Goal: Task Accomplishment & Management: Use online tool/utility

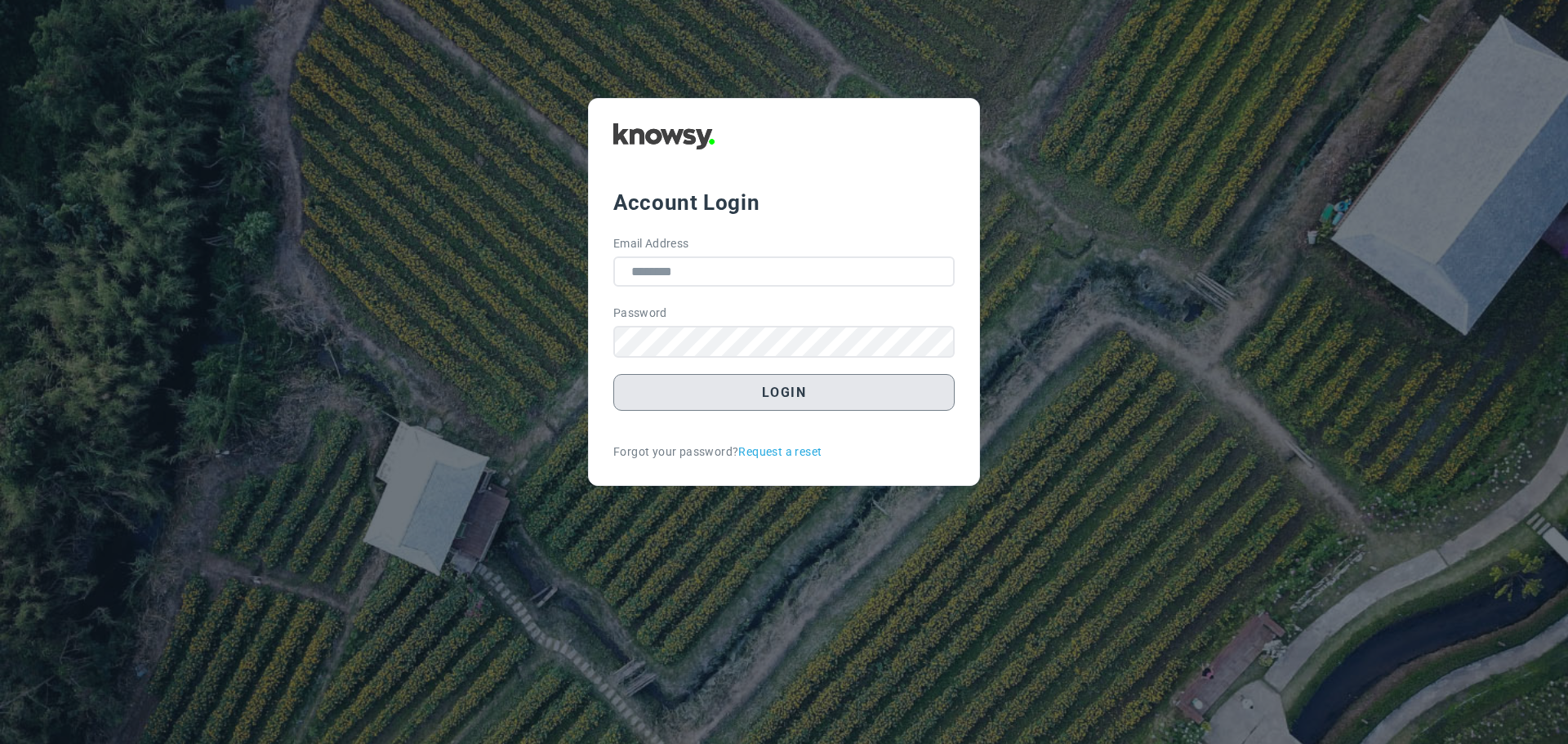
type input "**********"
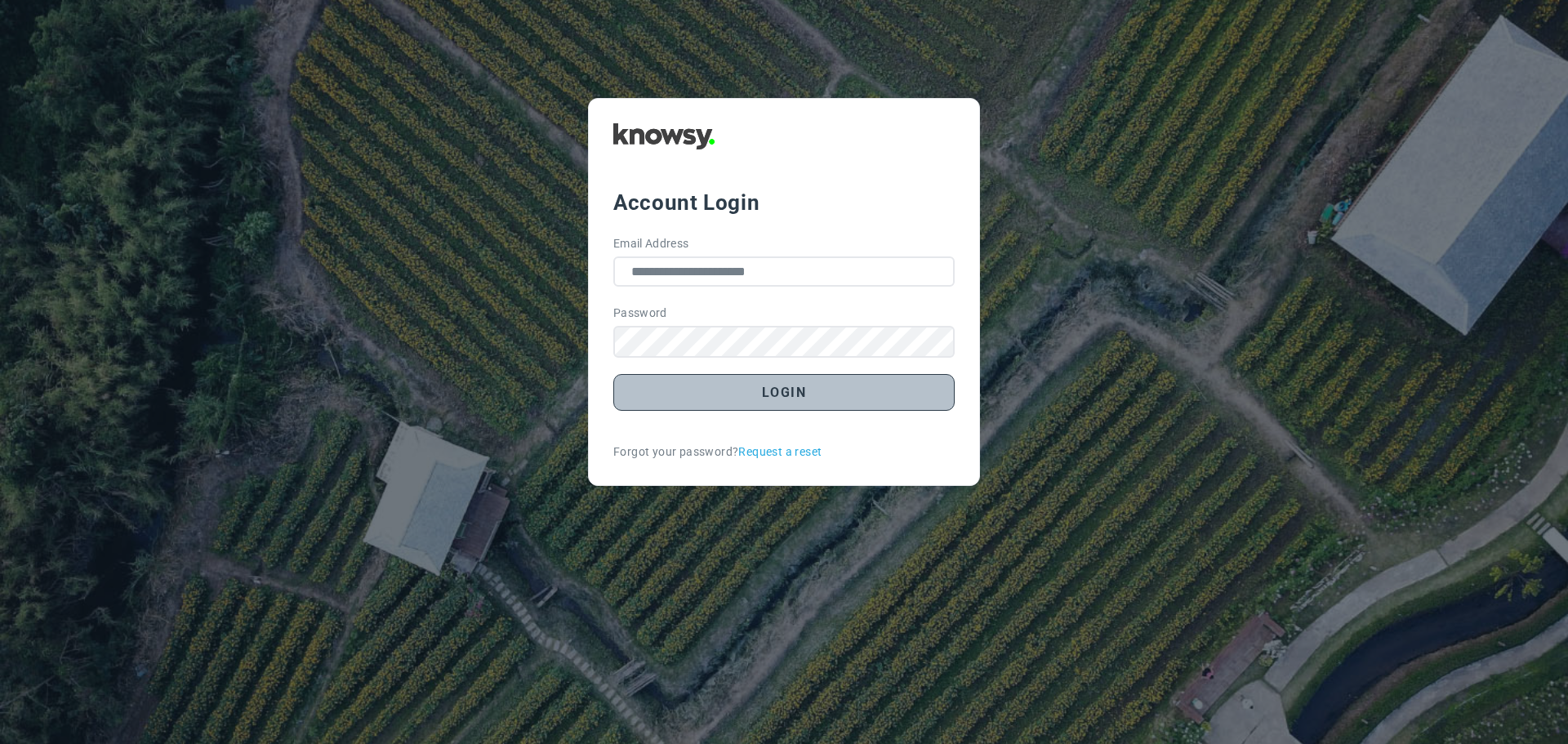
click at [798, 387] on button "Login" at bounding box center [784, 392] width 342 height 37
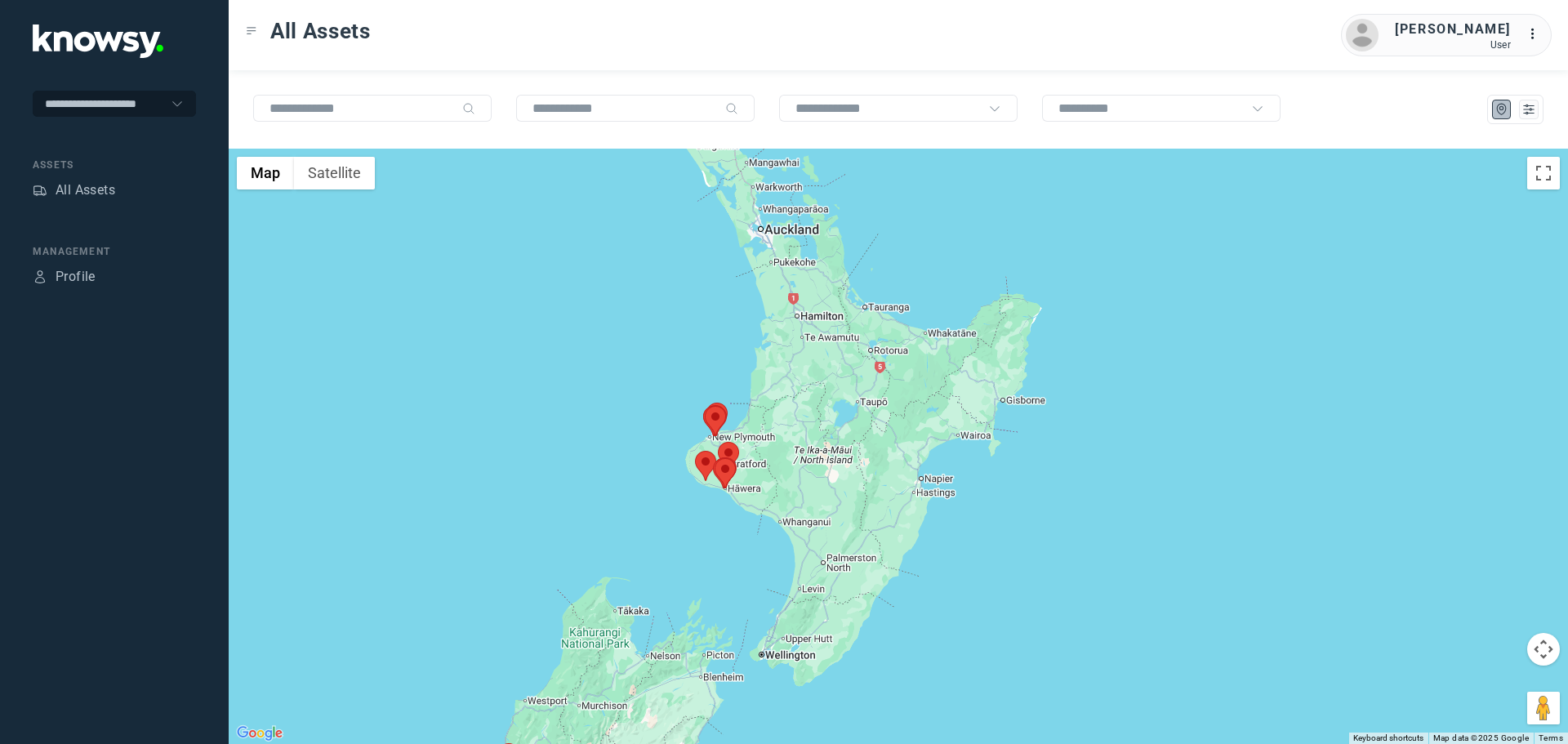
drag, startPoint x: 989, startPoint y: 331, endPoint x: 714, endPoint y: 474, distance: 310.0
click at [711, 480] on div at bounding box center [898, 446] width 1340 height 595
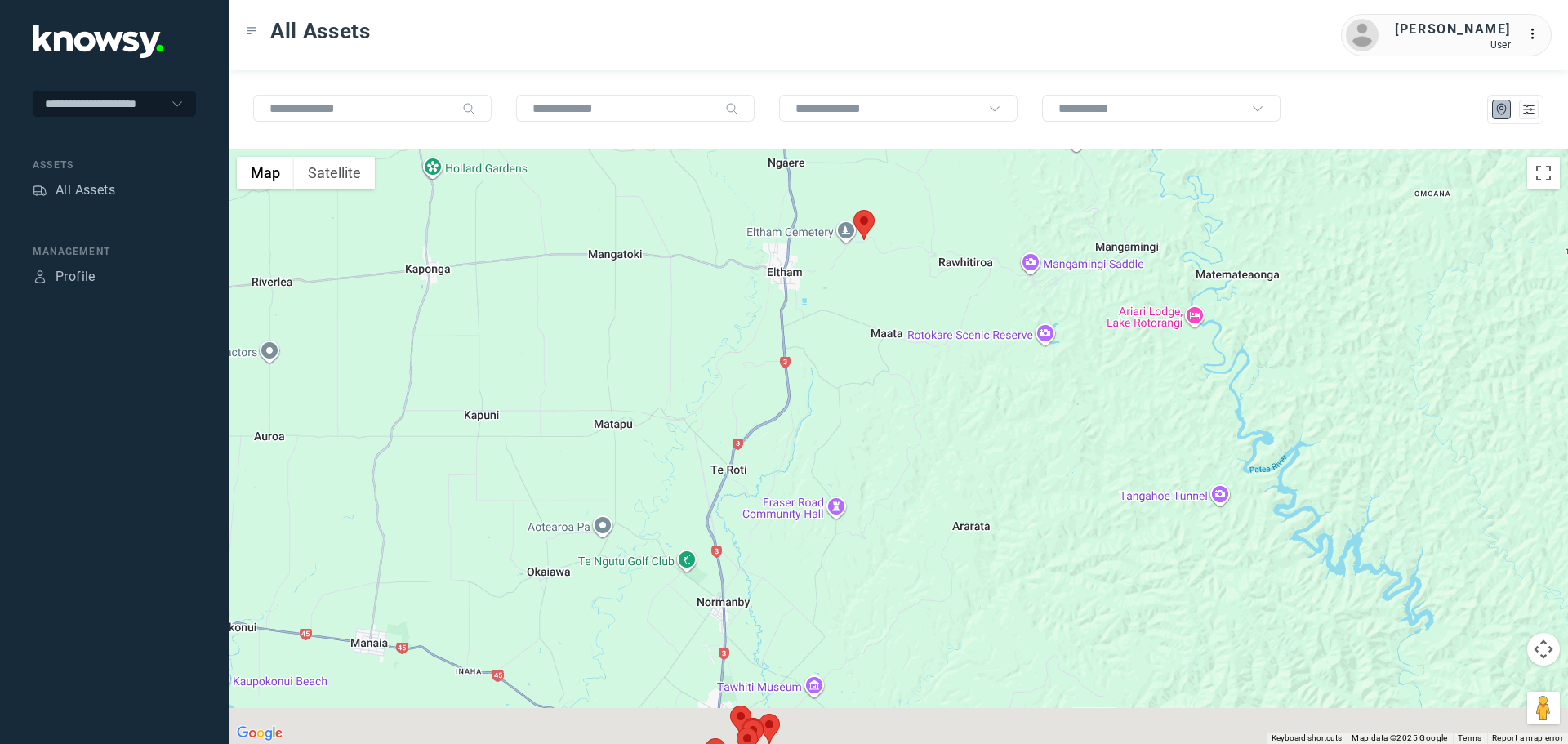
drag, startPoint x: 784, startPoint y: 449, endPoint x: 747, endPoint y: 266, distance: 186.7
click at [751, 277] on div at bounding box center [898, 446] width 1340 height 595
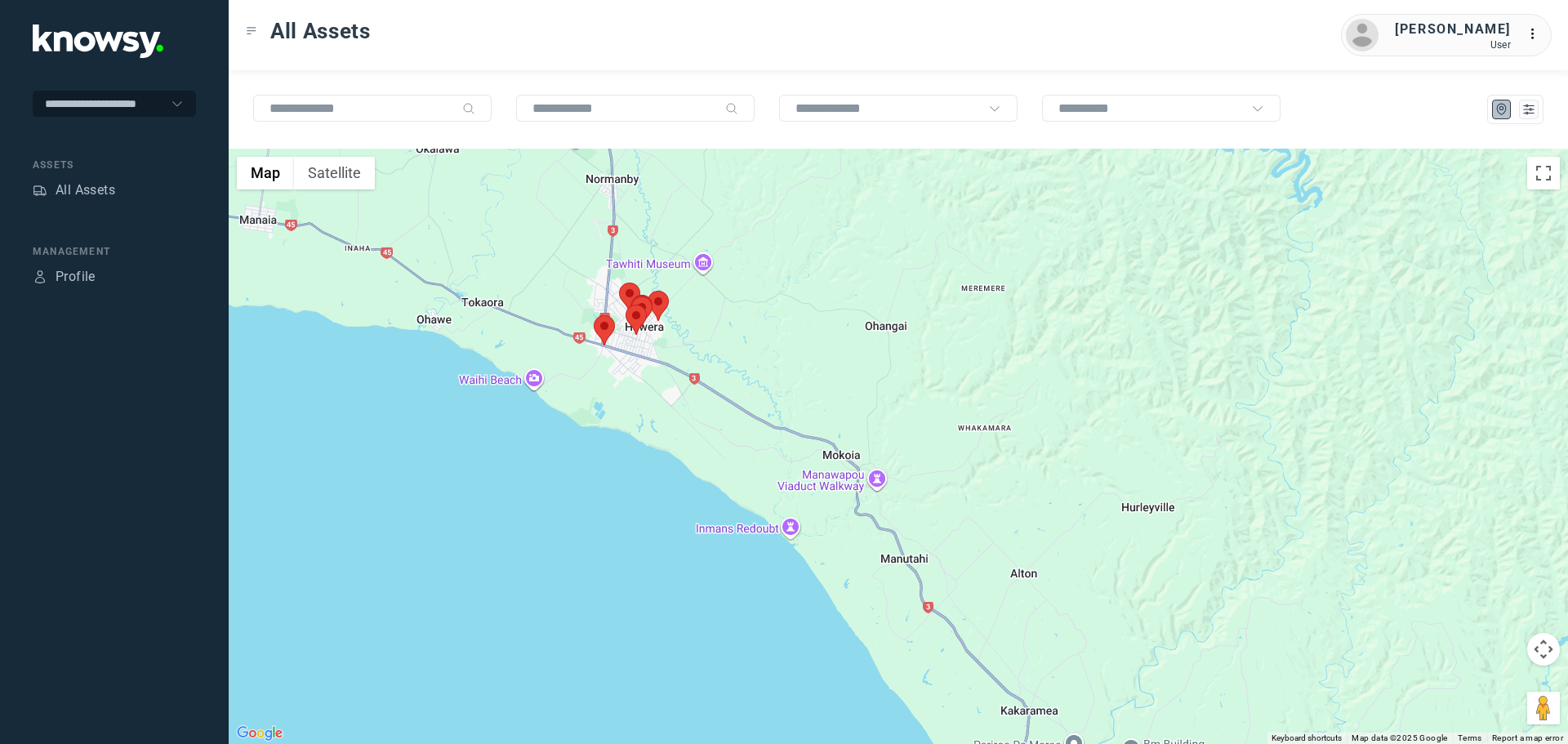
drag, startPoint x: 672, startPoint y: 219, endPoint x: 663, endPoint y: 294, distance: 75.5
click at [663, 294] on div at bounding box center [898, 446] width 1340 height 595
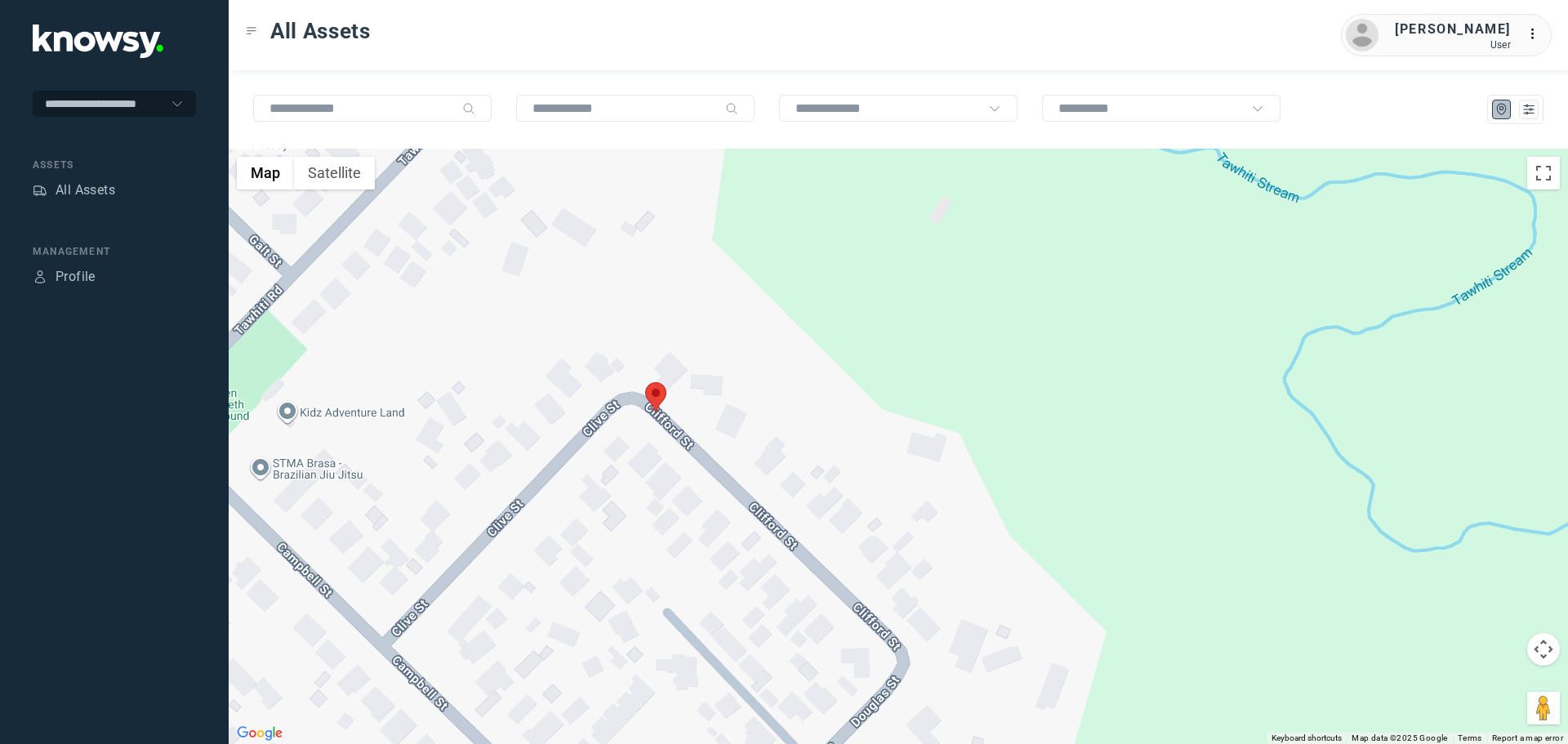
click at [645, 382] on area at bounding box center [645, 382] width 0 height 0
click at [719, 293] on button "Close" at bounding box center [709, 305] width 39 height 39
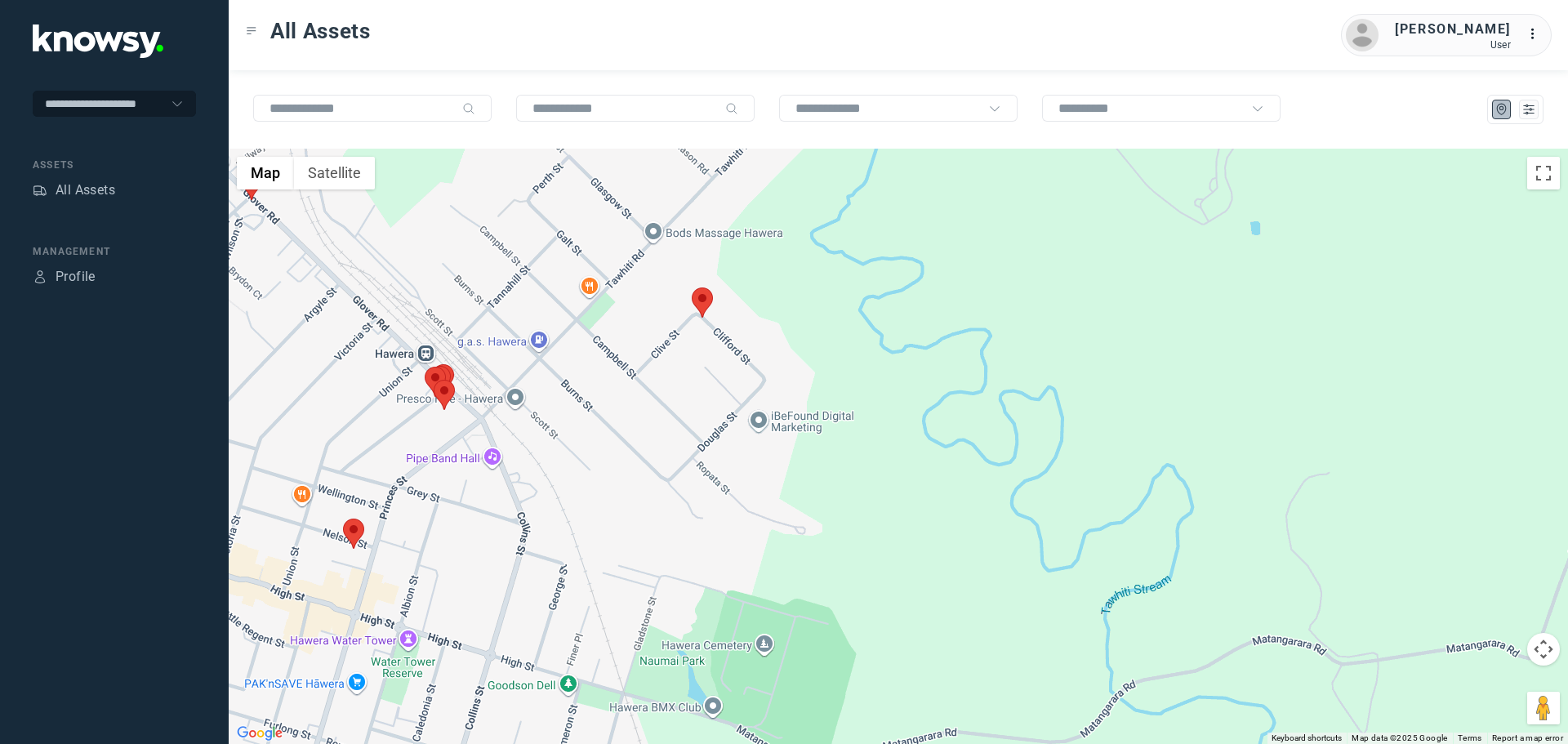
drag, startPoint x: 296, startPoint y: 647, endPoint x: 436, endPoint y: 545, distance: 173.2
click at [434, 546] on div "To navigate, press the arrow keys." at bounding box center [898, 446] width 1340 height 595
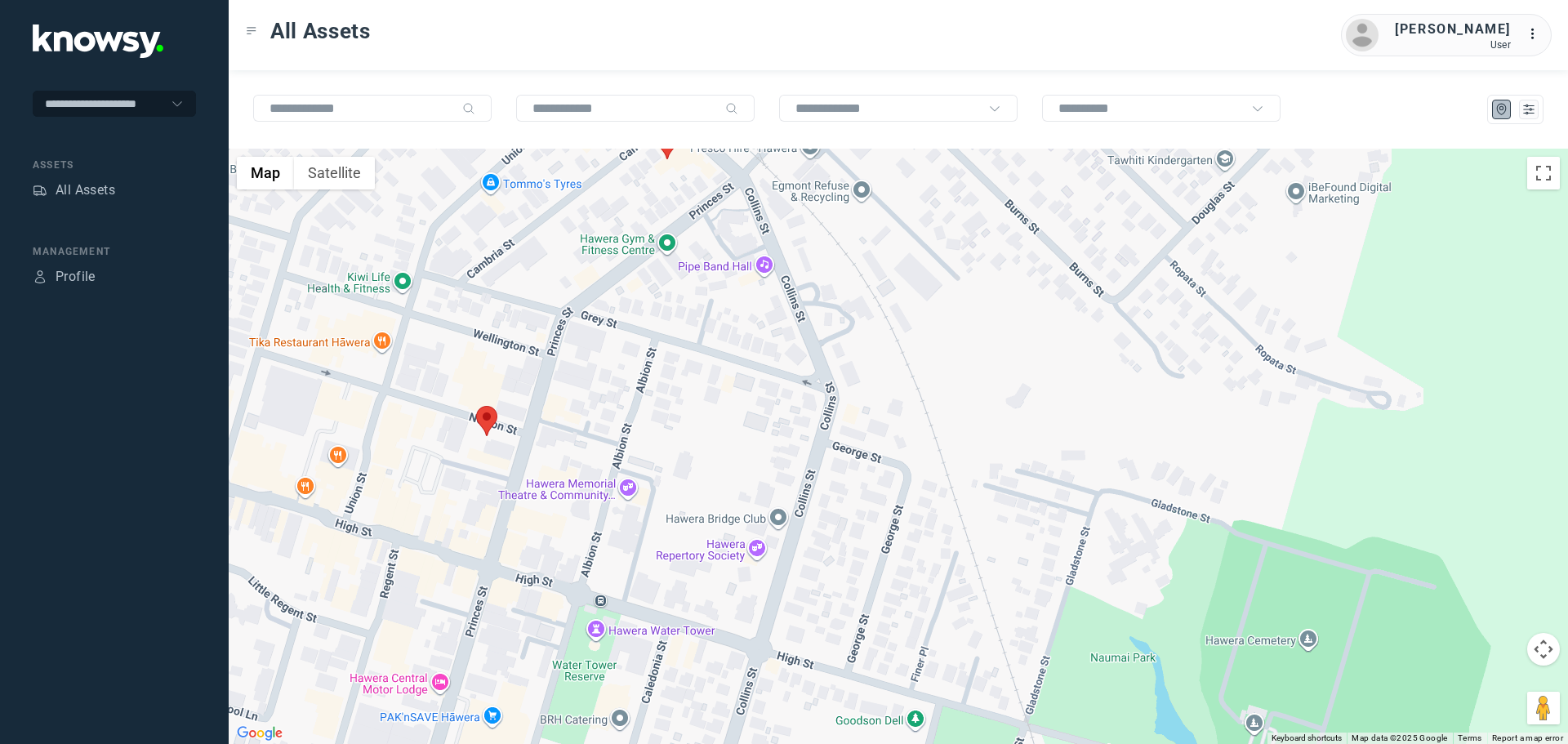
click at [476, 406] on area at bounding box center [476, 406] width 0 height 0
click at [543, 310] on button "Close" at bounding box center [540, 329] width 39 height 39
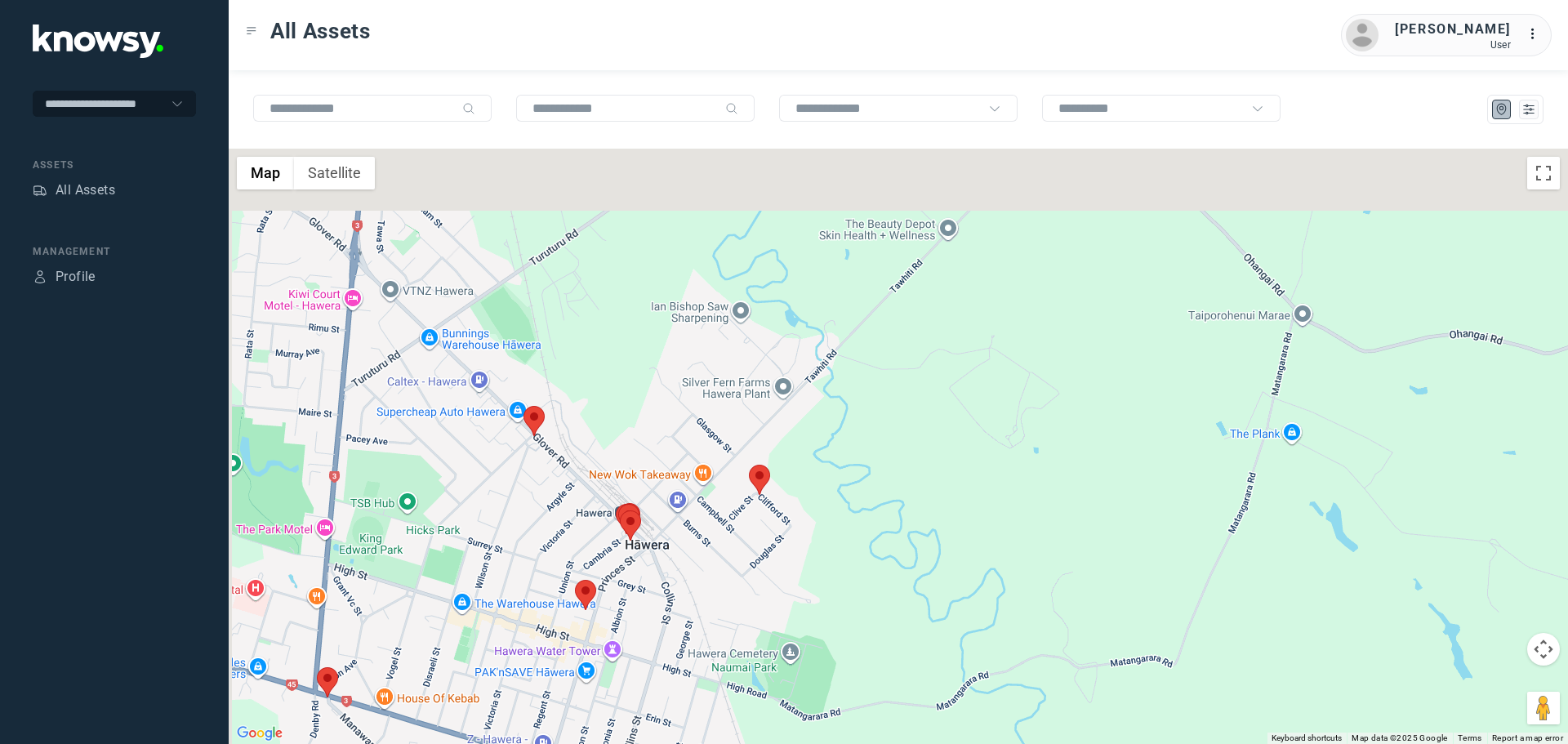
drag, startPoint x: 554, startPoint y: 445, endPoint x: 695, endPoint y: 601, distance: 210.3
click at [693, 600] on div at bounding box center [898, 446] width 1340 height 595
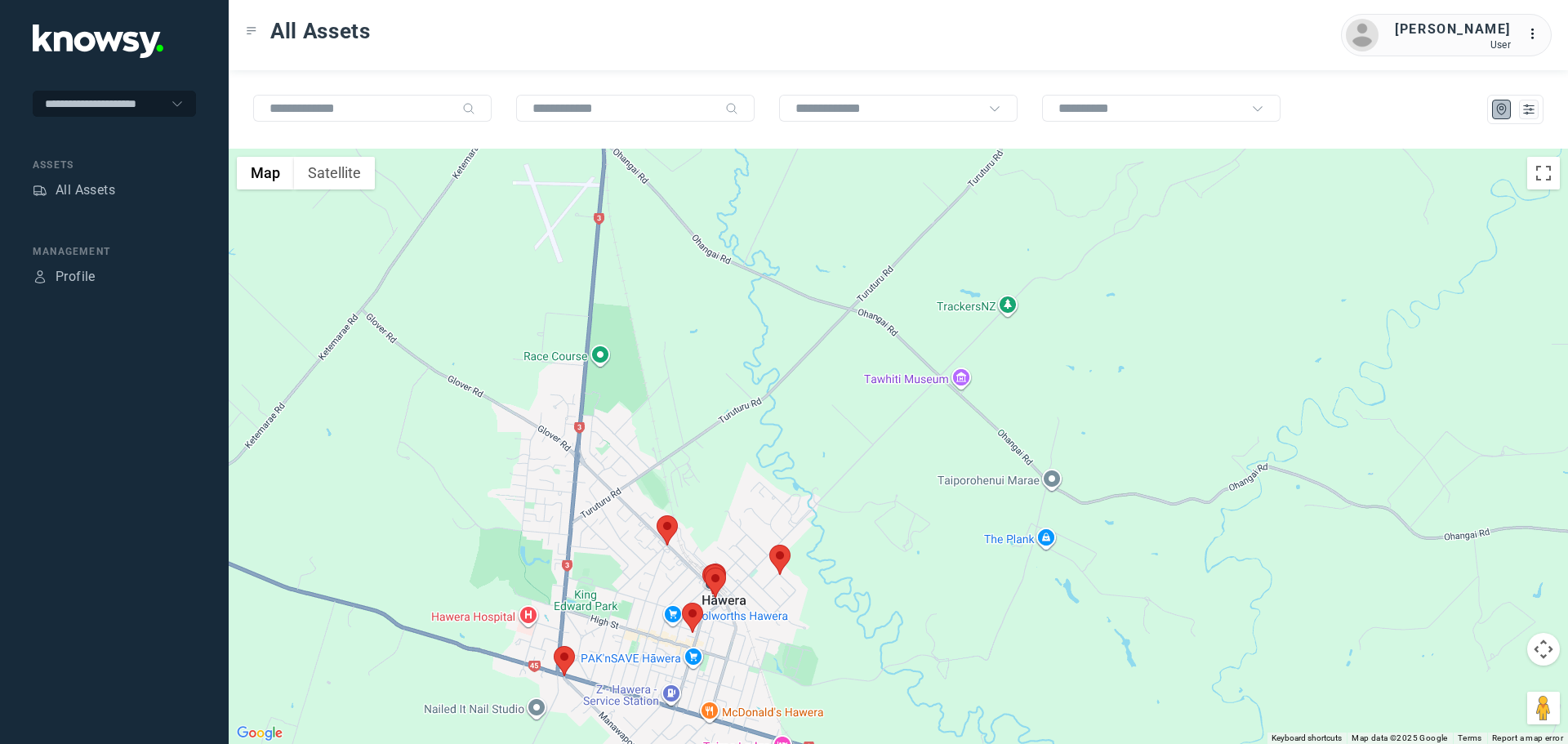
drag, startPoint x: 571, startPoint y: 543, endPoint x: 632, endPoint y: 518, distance: 65.9
click at [624, 524] on div at bounding box center [898, 446] width 1340 height 595
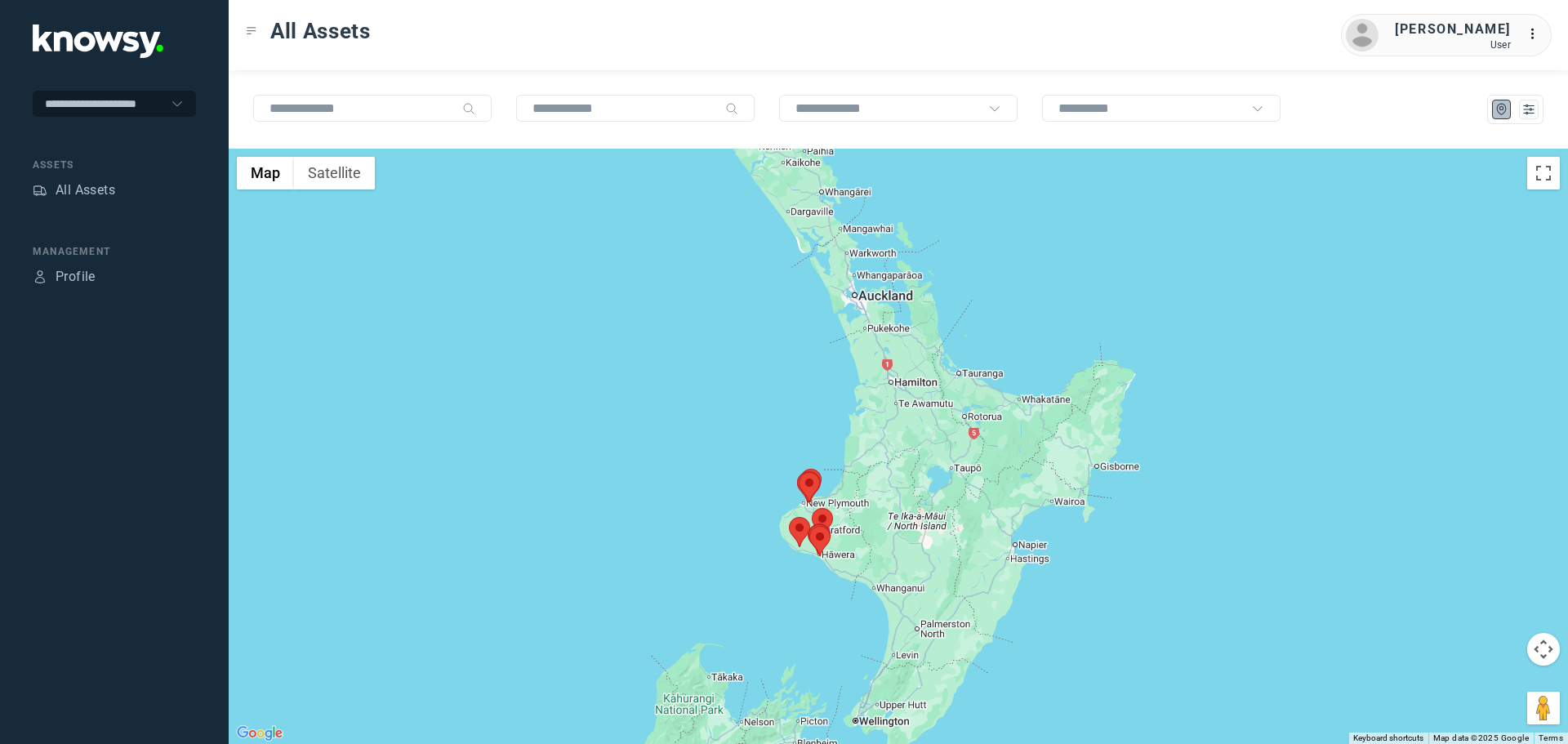
drag, startPoint x: 974, startPoint y: 382, endPoint x: 763, endPoint y: 602, distance: 304.8
click at [771, 604] on div at bounding box center [898, 446] width 1340 height 595
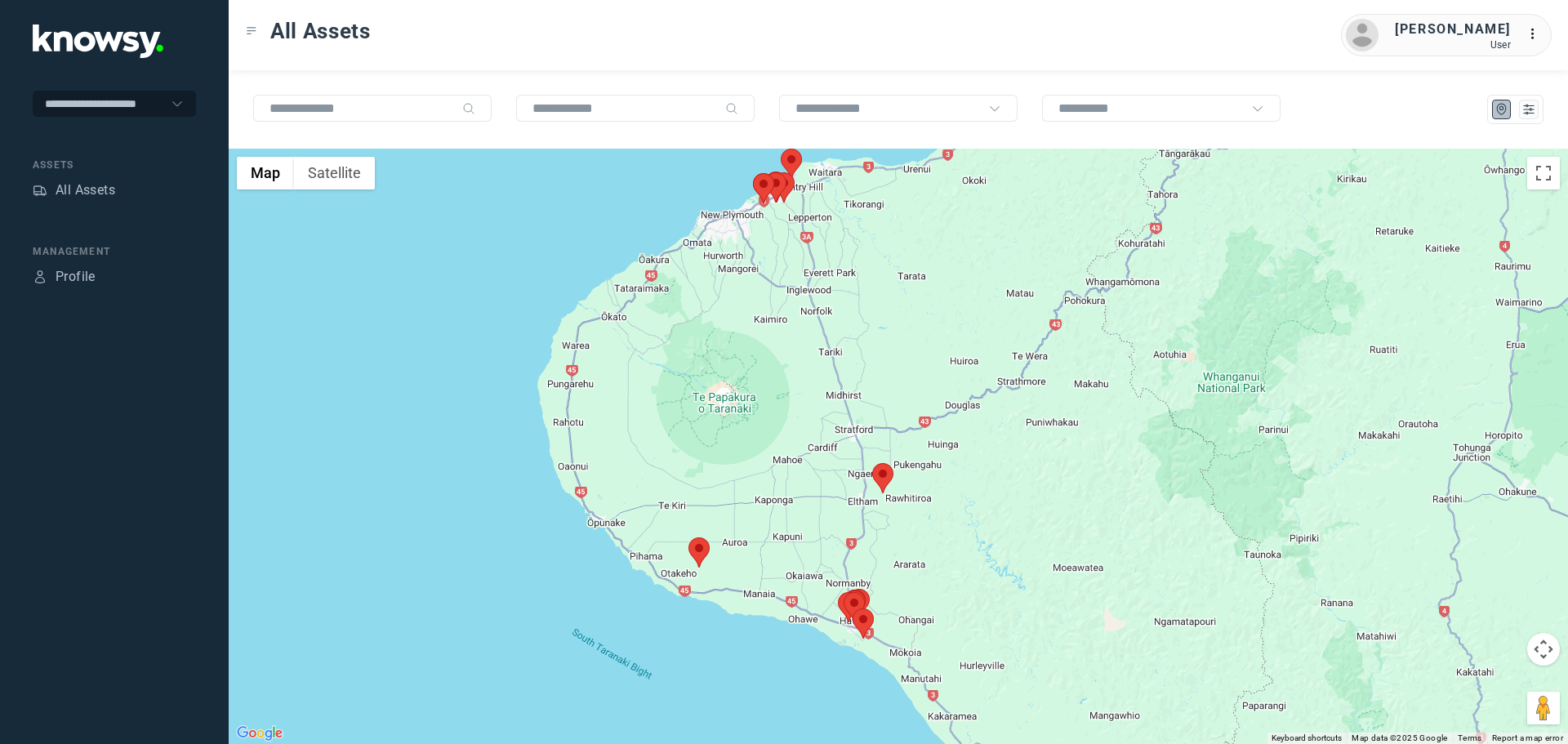
drag, startPoint x: 857, startPoint y: 533, endPoint x: 840, endPoint y: 509, distance: 29.4
click at [840, 511] on div at bounding box center [898, 446] width 1340 height 595
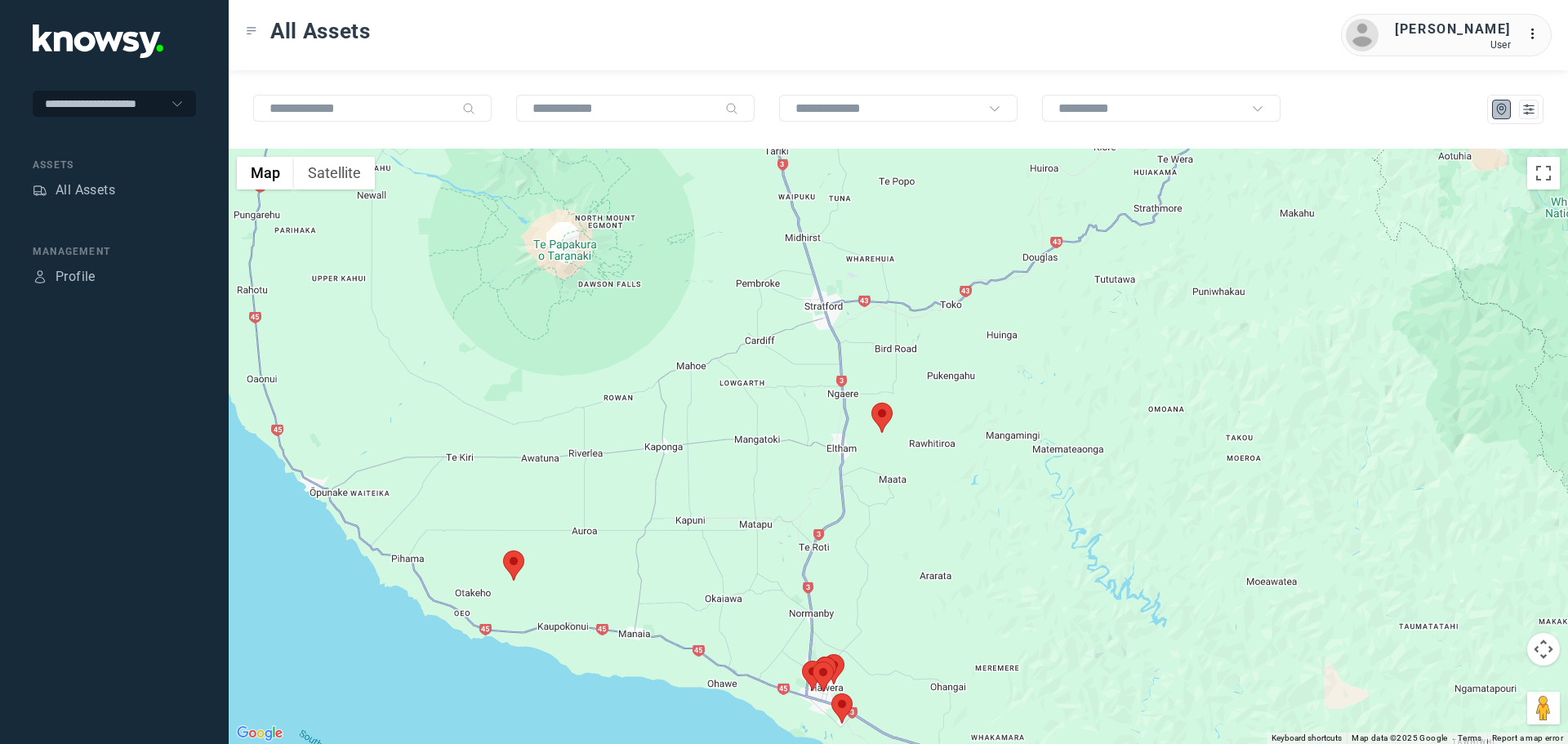
drag, startPoint x: 855, startPoint y: 609, endPoint x: 802, endPoint y: 481, distance: 138.5
click at [803, 490] on div at bounding box center [898, 446] width 1340 height 595
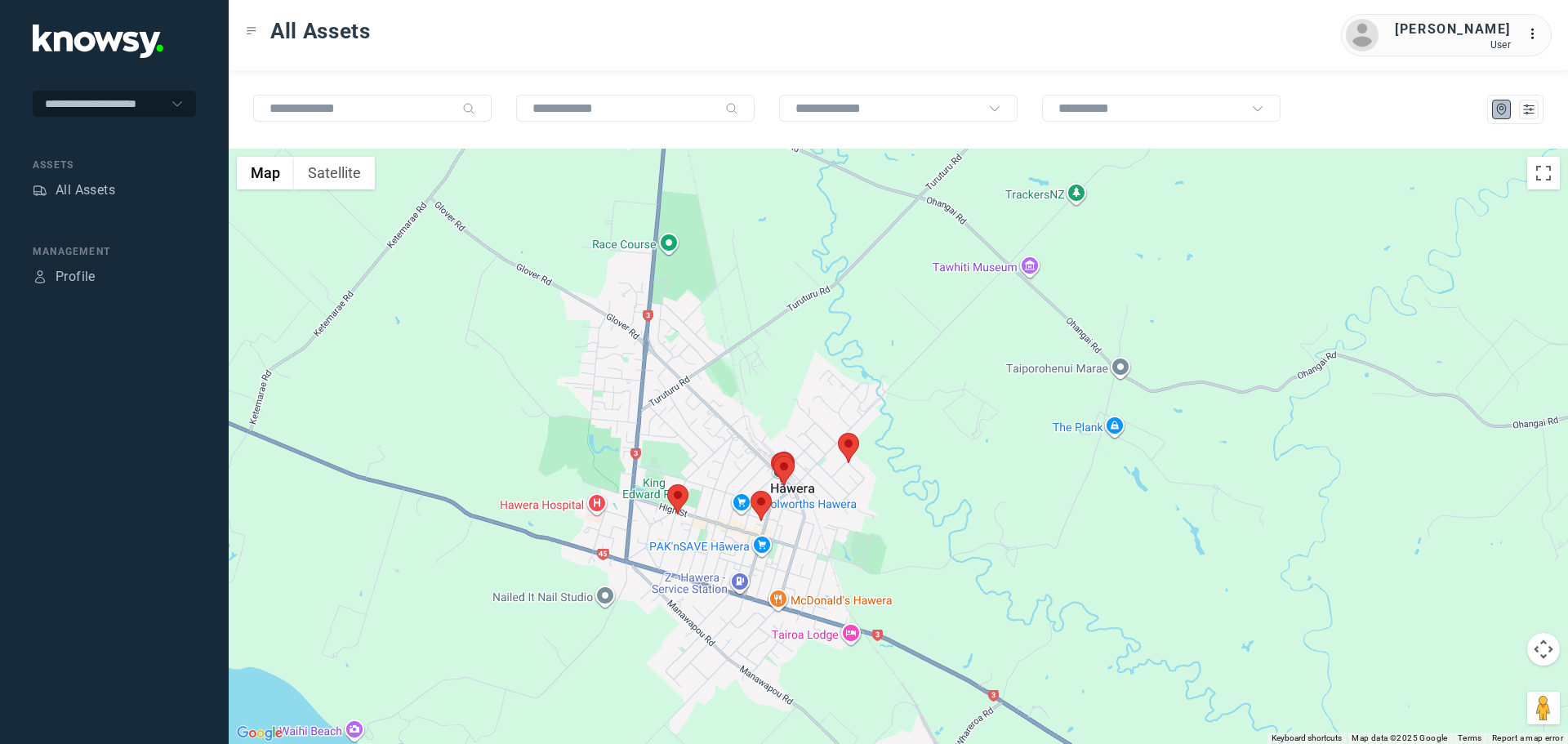
click at [667, 484] on area at bounding box center [667, 484] width 0 height 0
click at [743, 390] on button "Close" at bounding box center [731, 408] width 39 height 39
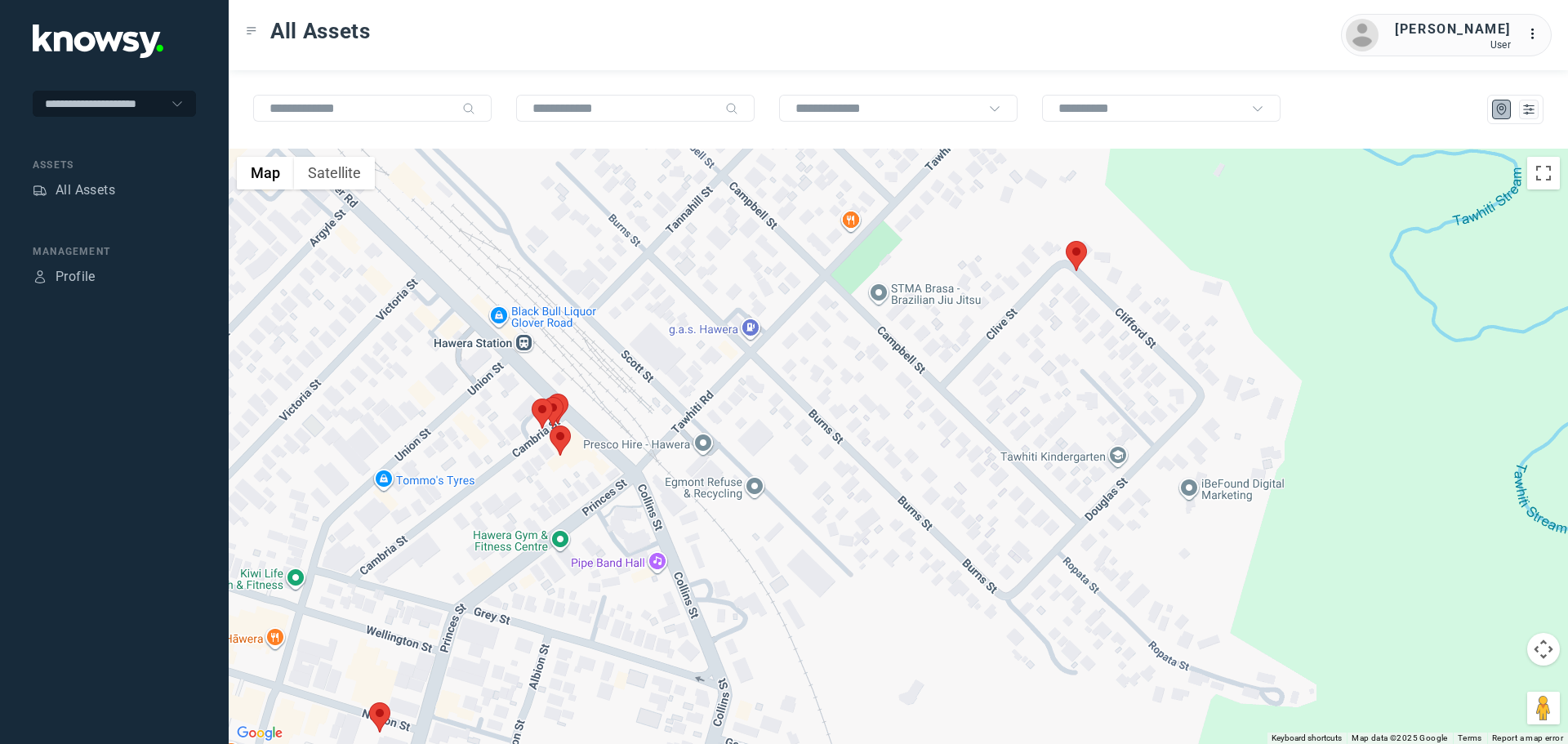
drag, startPoint x: 567, startPoint y: 510, endPoint x: 737, endPoint y: 449, distance: 180.6
click at [737, 449] on div "To navigate, press the arrow keys." at bounding box center [898, 446] width 1340 height 595
